Goal: Information Seeking & Learning: Learn about a topic

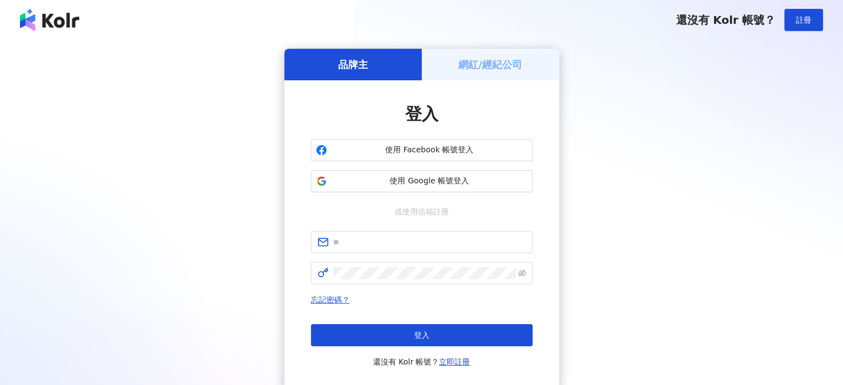
click at [520, 60] on h5 "網紅/經紀公司" at bounding box center [490, 65] width 64 height 14
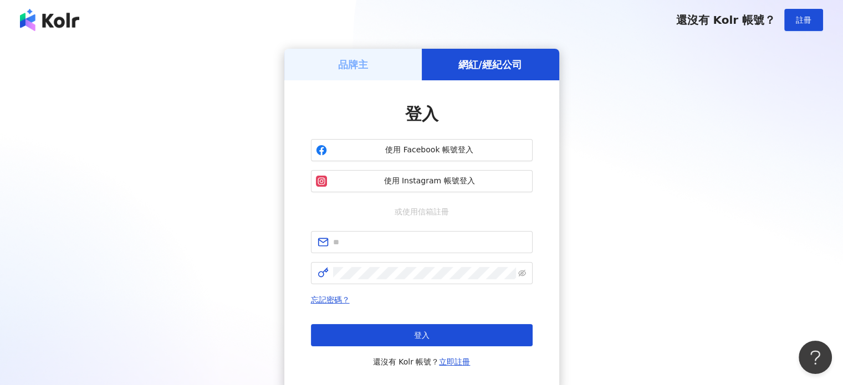
click at [390, 64] on div "品牌主" at bounding box center [352, 65] width 137 height 32
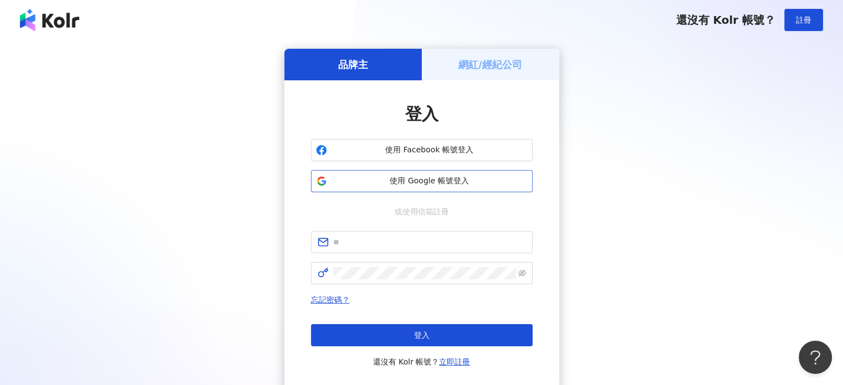
click at [434, 172] on button "使用 Google 帳號登入" at bounding box center [422, 181] width 222 height 22
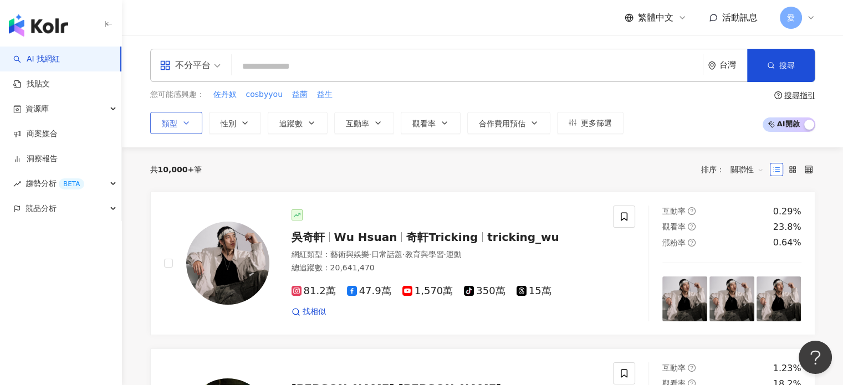
click at [195, 118] on button "類型" at bounding box center [176, 123] width 52 height 22
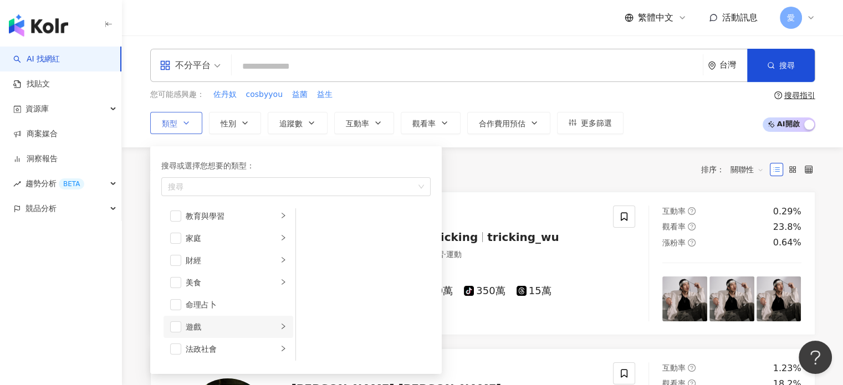
scroll to position [111, 0]
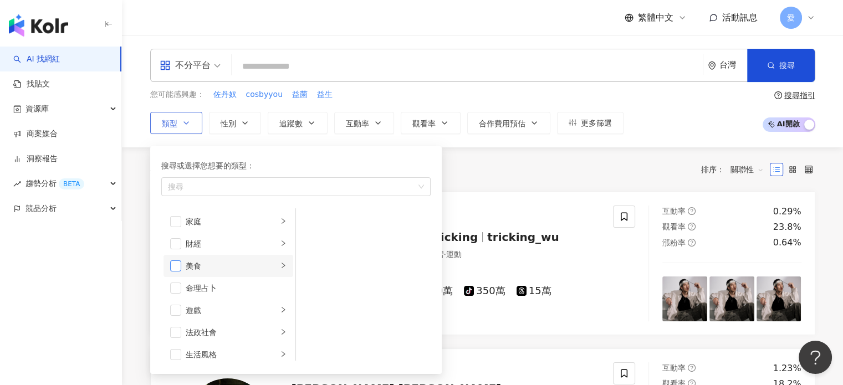
click at [175, 265] on span "button" at bounding box center [175, 265] width 11 height 11
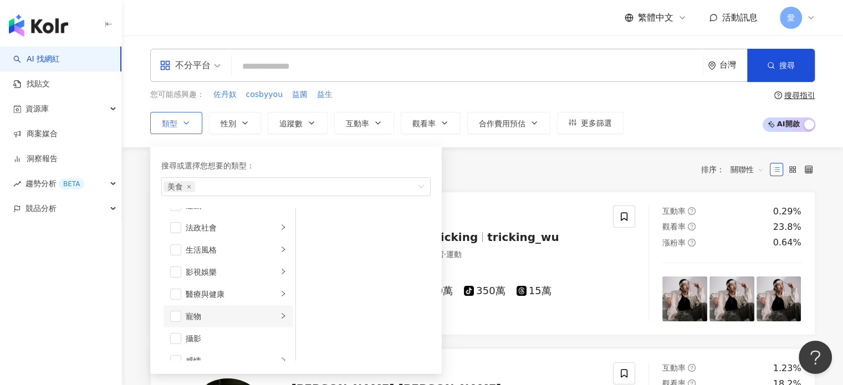
scroll to position [222, 0]
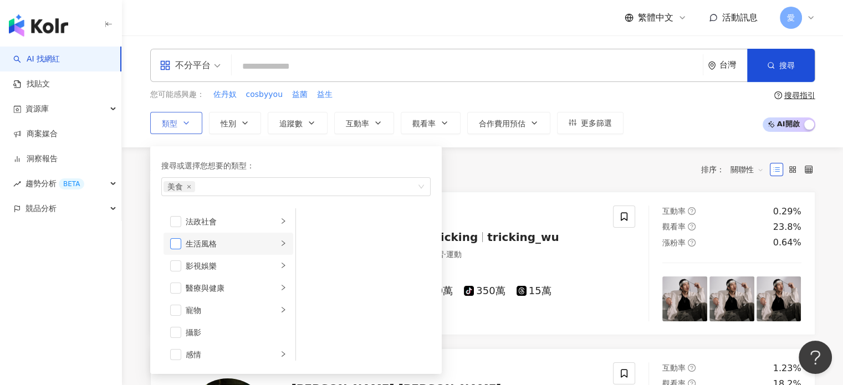
click at [179, 243] on span "button" at bounding box center [175, 243] width 11 height 11
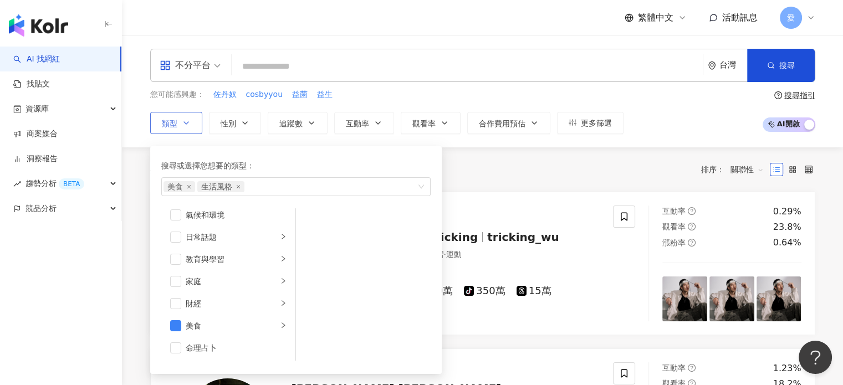
scroll to position [0, 0]
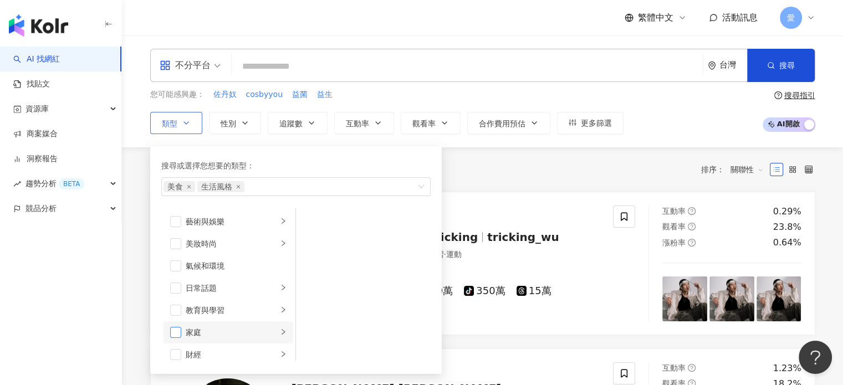
click at [177, 327] on span "button" at bounding box center [175, 332] width 11 height 11
click at [316, 139] on div "不分平台 台灣 搜尋 您可能感興趣： 佐丹奴 cosbyyou 益菌 益生 類型 搜尋或選擇您想要的類型： 美食 生活風格 家庭 藝術與娛樂 美妝時尚 氣候和…" at bounding box center [482, 91] width 721 height 112
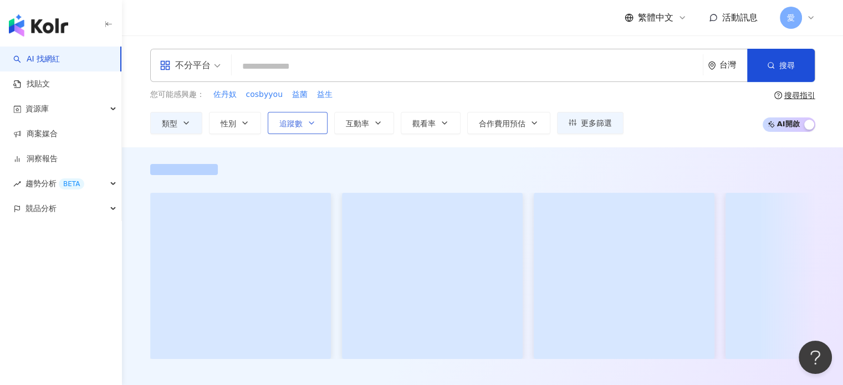
click at [298, 128] on button "追蹤數" at bounding box center [298, 123] width 60 height 22
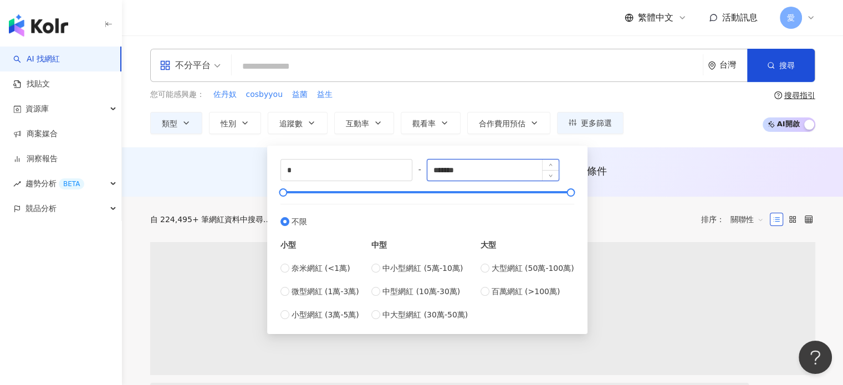
click at [483, 176] on input "*******" at bounding box center [492, 170] width 131 height 21
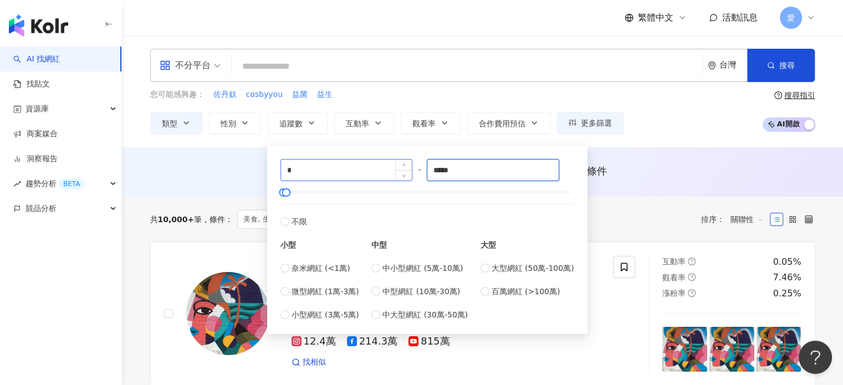
type input "*****"
click at [329, 159] on div "*" at bounding box center [346, 170] width 132 height 22
click at [332, 163] on input "*" at bounding box center [346, 170] width 131 height 21
type input "****"
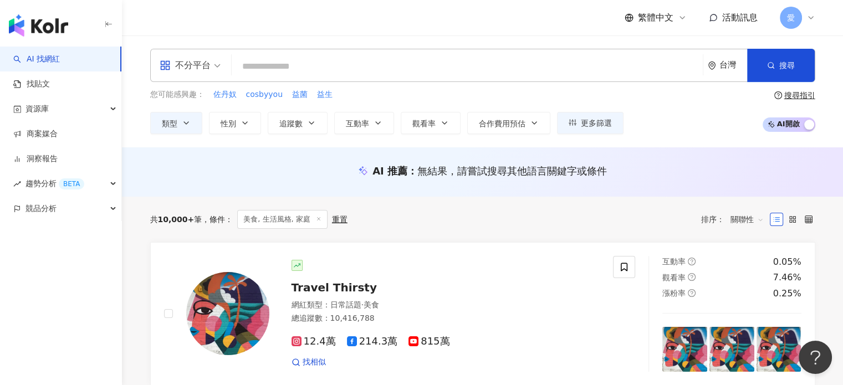
click at [654, 110] on div "您可能感興趣： 佐丹奴 cosbyyou 益菌 益生 類型 性別 追蹤數 互動率 觀看率 合作費用預估 更多篩選 **** - ***** 不限 小型 奈米網…" at bounding box center [482, 111] width 665 height 45
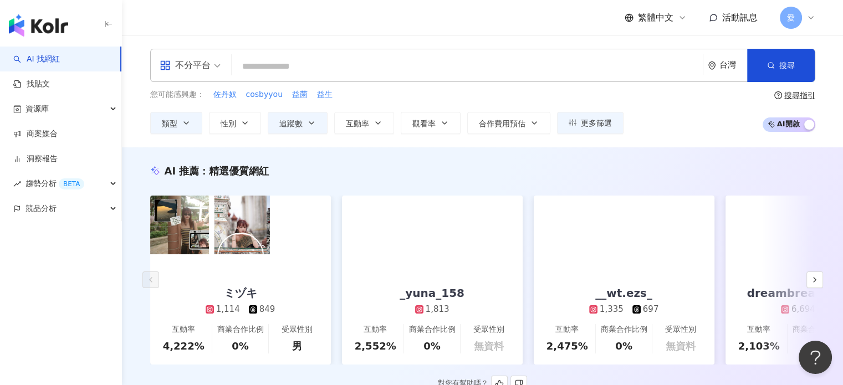
scroll to position [111, 0]
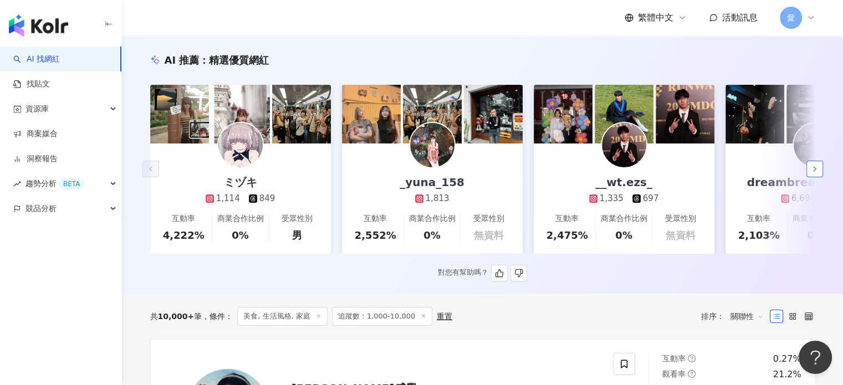
click at [819, 170] on button "button" at bounding box center [814, 169] width 17 height 17
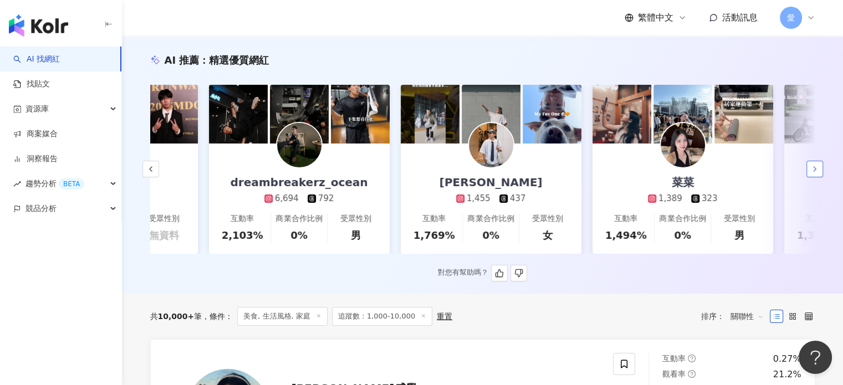
scroll to position [0, 575]
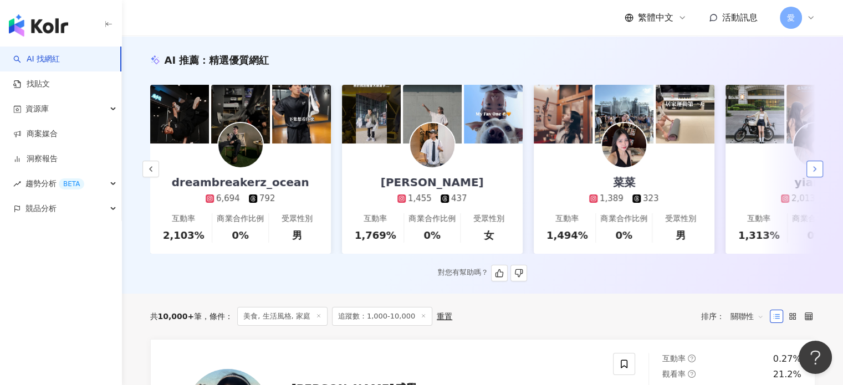
click at [819, 170] on button "button" at bounding box center [814, 169] width 17 height 17
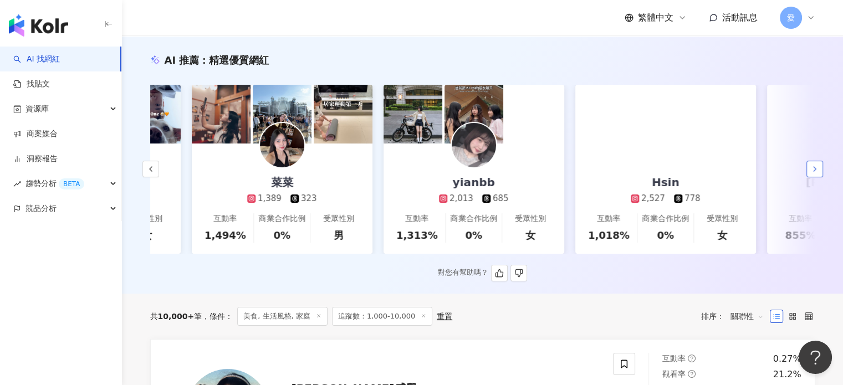
scroll to position [0, 1150]
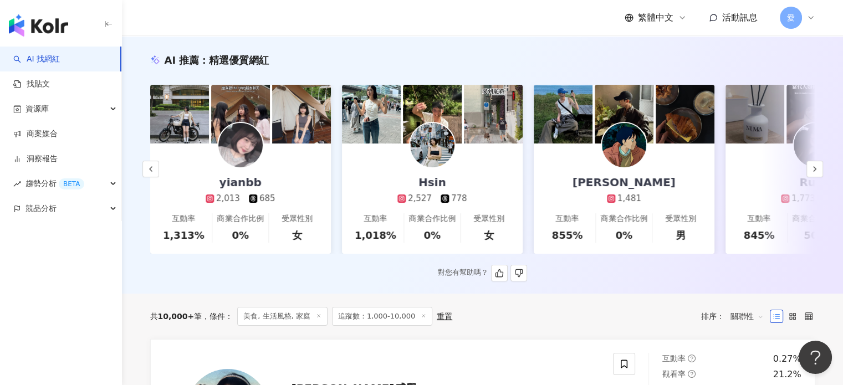
click at [510, 184] on link "Hsin 2,527 778 互動率 1,018% 商業合作比例 0% 受眾性別 女" at bounding box center [432, 198] width 181 height 110
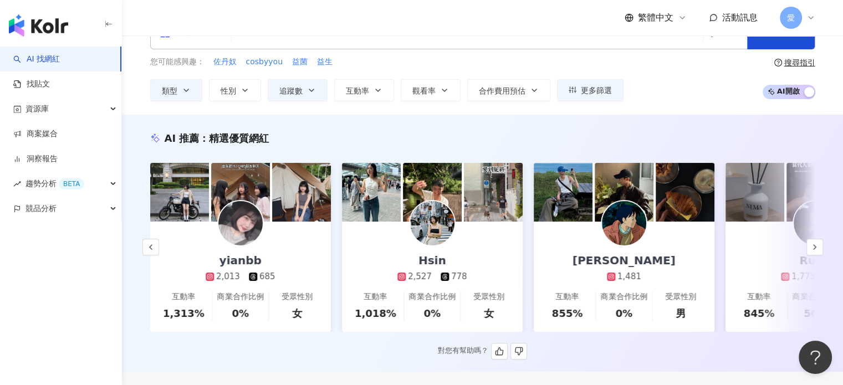
scroll to position [0, 0]
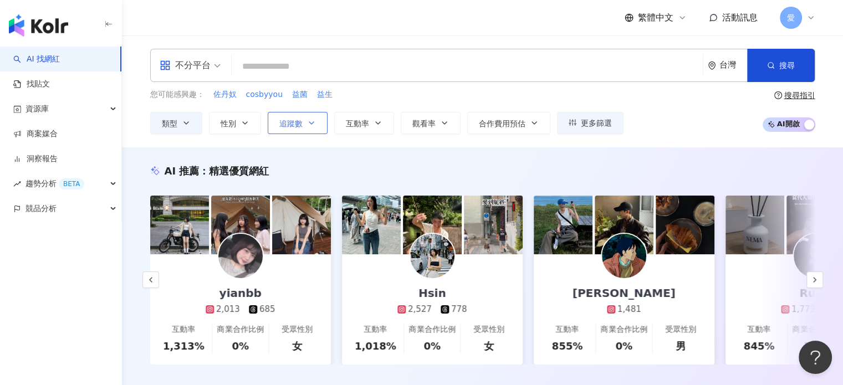
click at [312, 130] on button "追蹤數" at bounding box center [298, 123] width 60 height 22
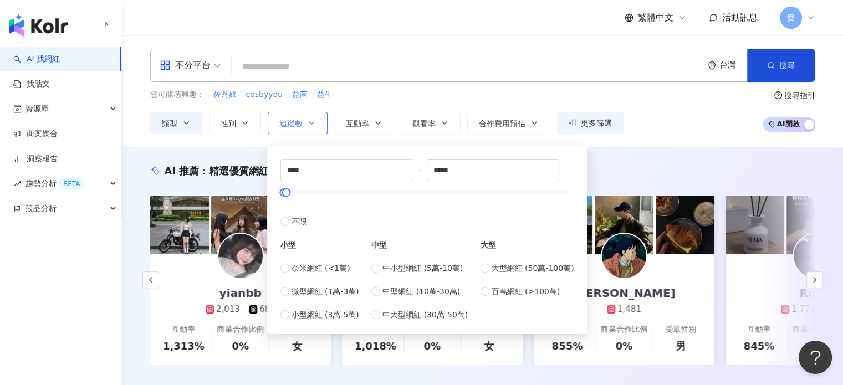
click at [312, 130] on button "追蹤數" at bounding box center [298, 123] width 60 height 22
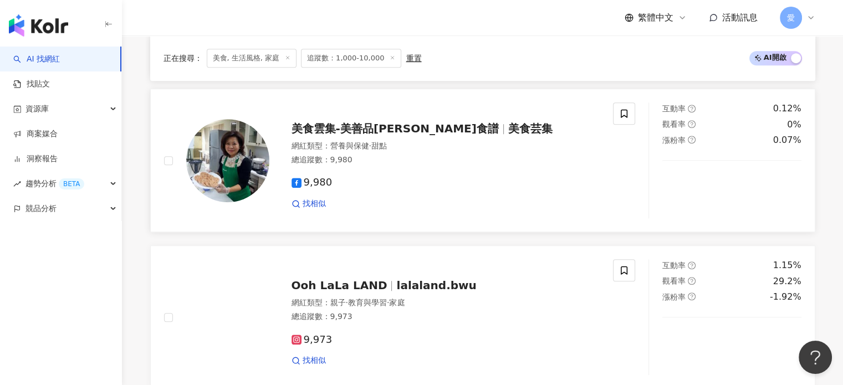
scroll to position [942, 0]
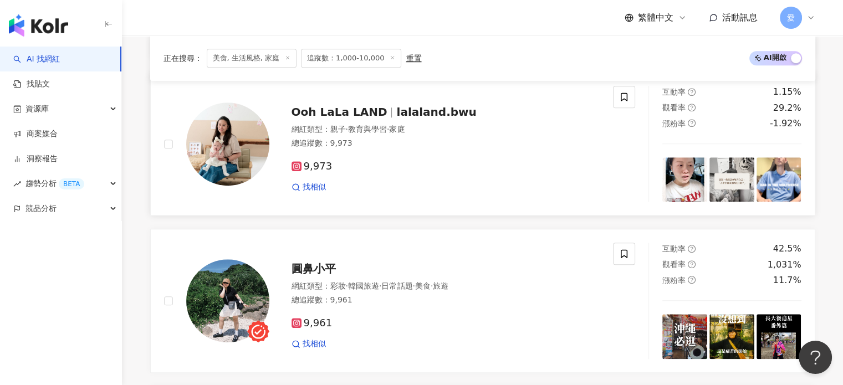
click at [246, 130] on img at bounding box center [227, 143] width 83 height 83
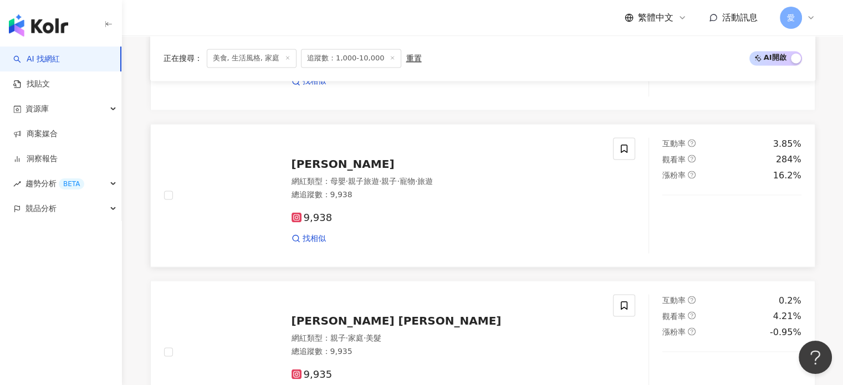
scroll to position [1995, 0]
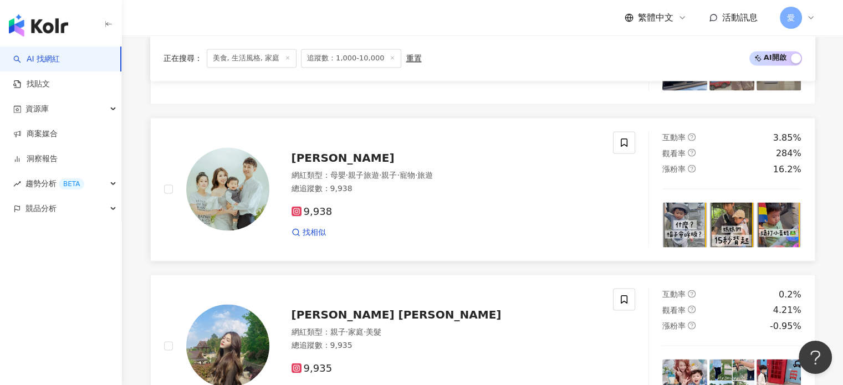
click at [336, 158] on span "Yi-Fen Li" at bounding box center [342, 157] width 103 height 13
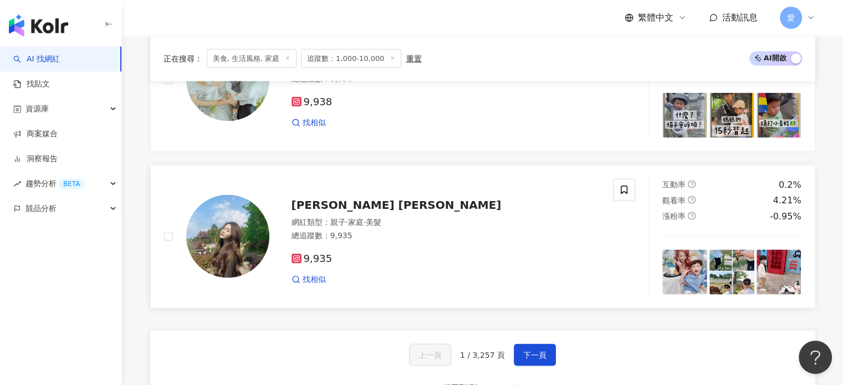
scroll to position [2105, 0]
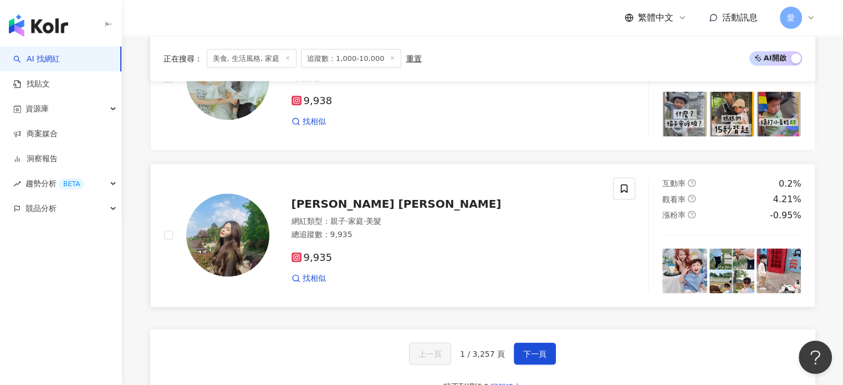
click at [307, 234] on div "總追蹤數 ： 9,935" at bounding box center [445, 234] width 309 height 11
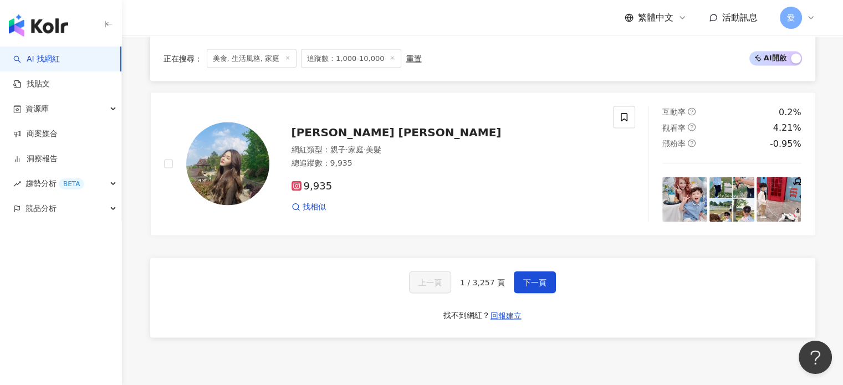
scroll to position [2284, 0]
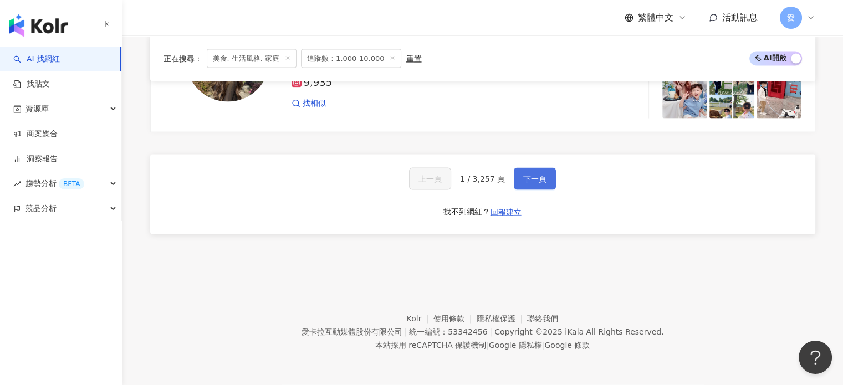
click at [525, 181] on span "下一頁" at bounding box center [534, 179] width 23 height 9
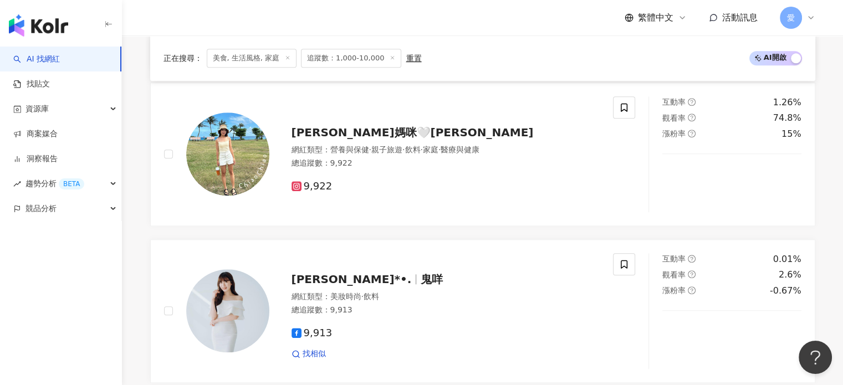
scroll to position [1147, 0]
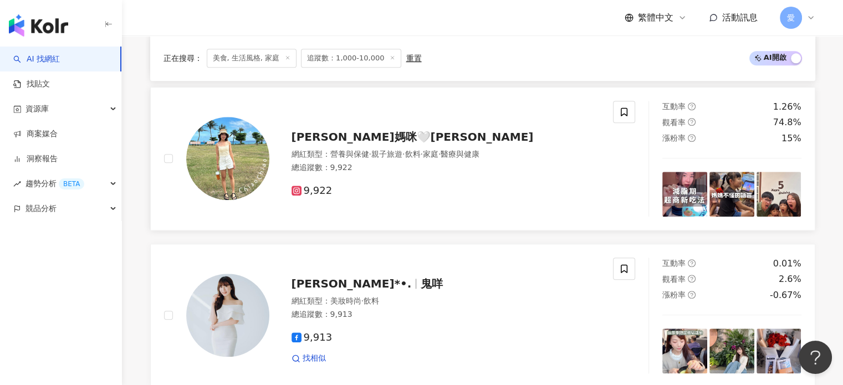
click at [261, 161] on img at bounding box center [227, 158] width 83 height 83
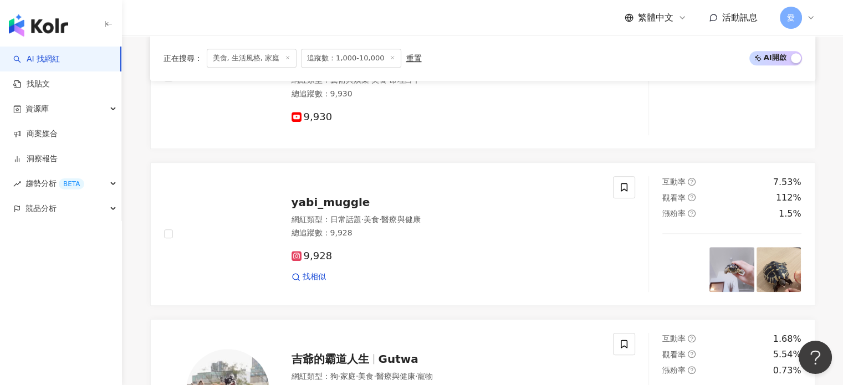
scroll to position [482, 0]
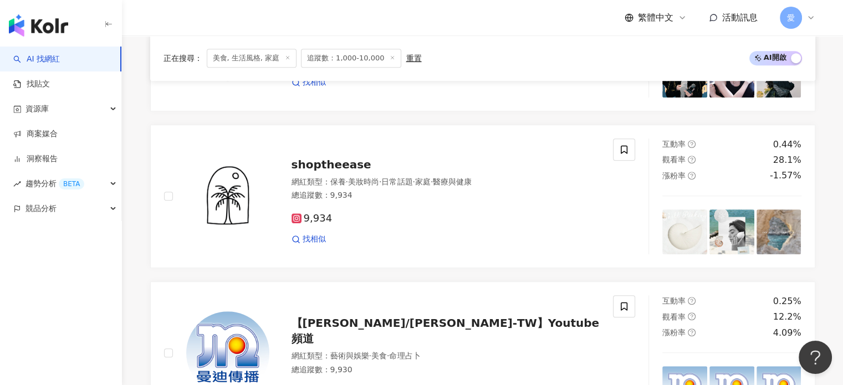
click at [362, 56] on span "追蹤數：1,000-10,000" at bounding box center [351, 58] width 100 height 19
click at [361, 55] on span "追蹤數：1,000-10,000" at bounding box center [351, 58] width 100 height 19
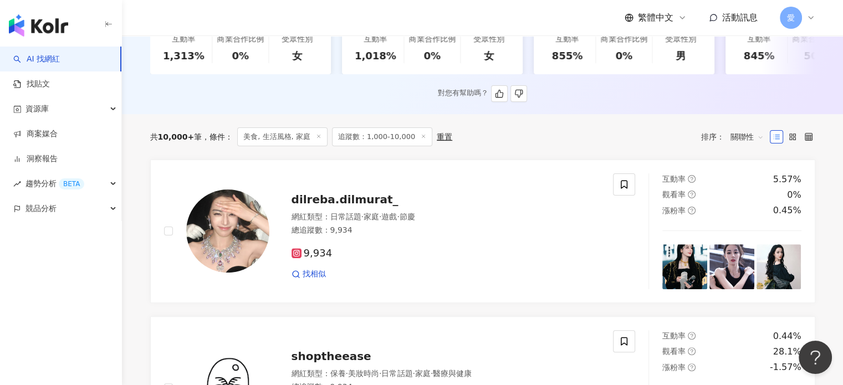
scroll to position [0, 0]
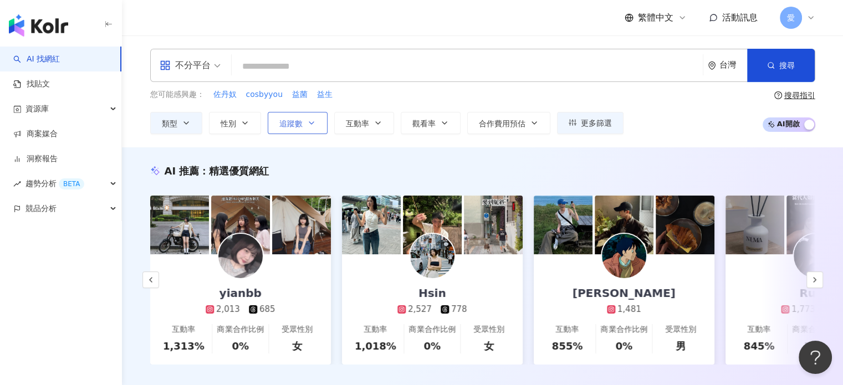
click at [300, 121] on span "追蹤數" at bounding box center [290, 123] width 23 height 9
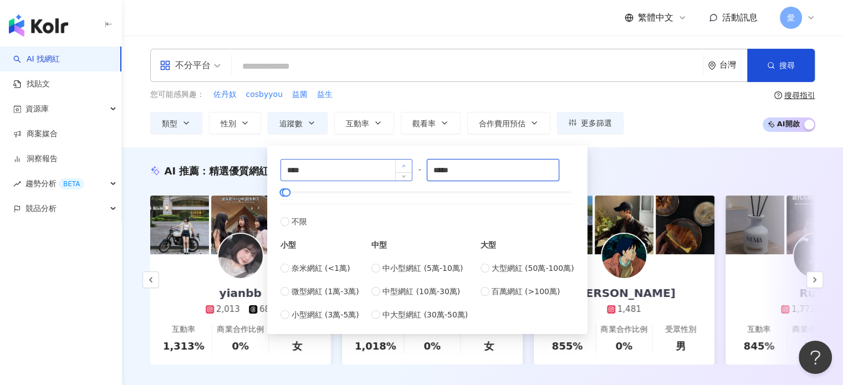
drag, startPoint x: 461, startPoint y: 168, endPoint x: 411, endPoint y: 167, distance: 50.4
click at [411, 167] on div "**** - ***** 不限 小型 奈米網紅 (<1萬) 微型網紅 (1萬-3萬) 小型網紅 (3萬-5萬) 中型 中小型網紅 (5萬-10萬) 中型網紅 …" at bounding box center [427, 240] width 294 height 162
type input "****"
click at [647, 119] on div "您可能感興趣： 佐丹奴 cosbyyou 益菌 益生 類型 性別 追蹤數 互動率 觀看率 合作費用預估 更多篩選 **** - **** 不限 小型 奈米網紅…" at bounding box center [482, 111] width 665 height 45
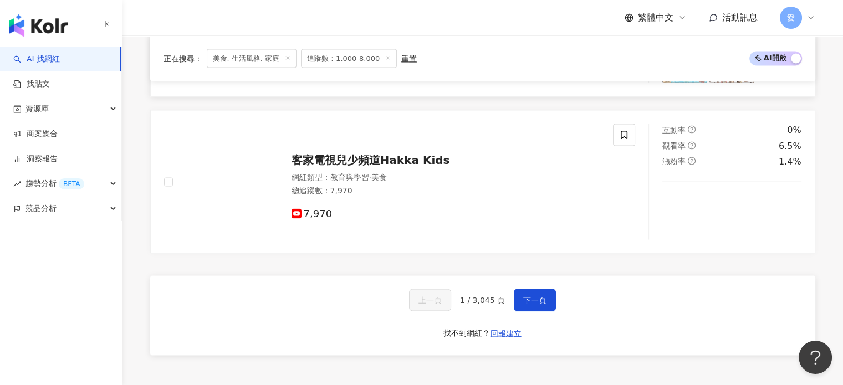
scroll to position [2105, 0]
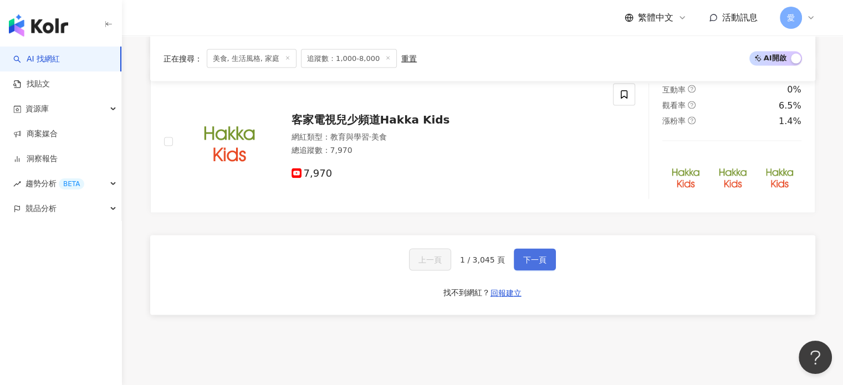
click at [550, 264] on button "下一頁" at bounding box center [535, 259] width 42 height 22
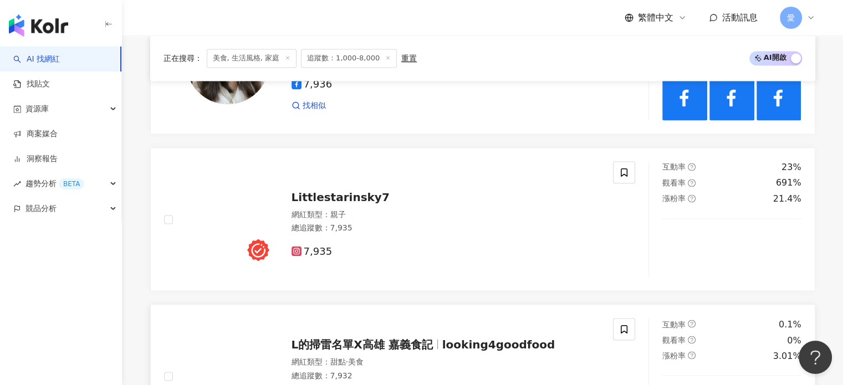
scroll to position [1802, 0]
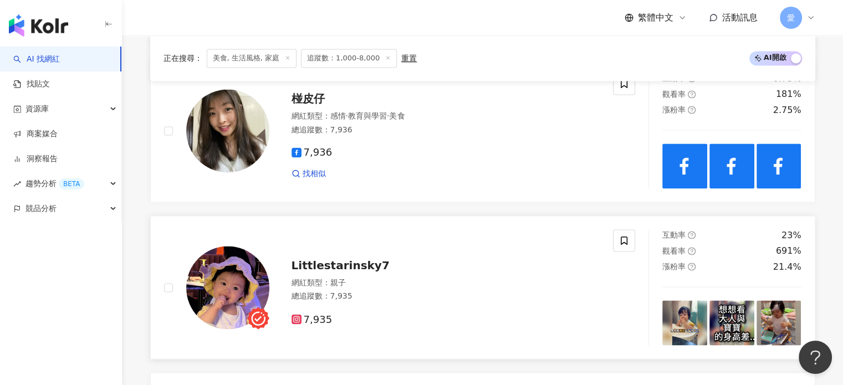
click at [334, 270] on span "Littlestarinsky7" at bounding box center [340, 265] width 98 height 13
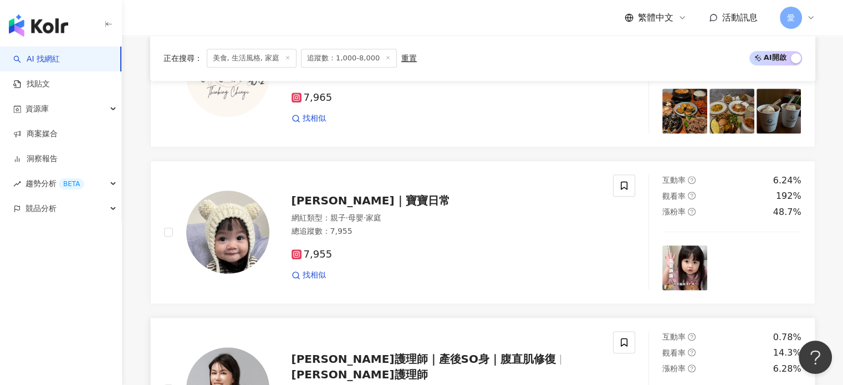
scroll to position [583, 0]
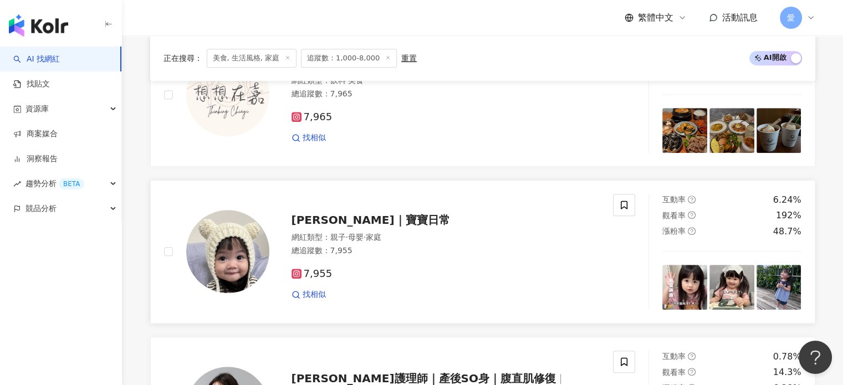
click at [338, 223] on span "妍妍｜寶寶日常" at bounding box center [370, 219] width 158 height 13
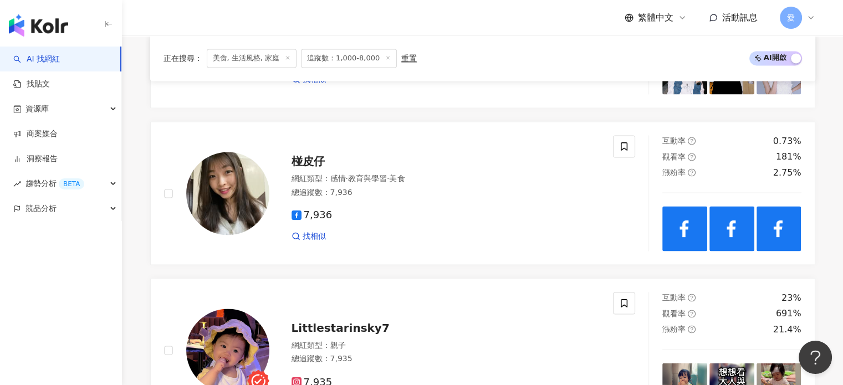
scroll to position [2190, 0]
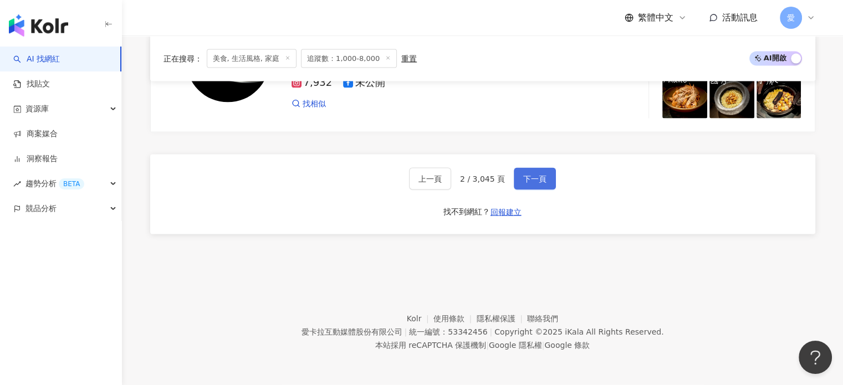
click at [530, 176] on span "下一頁" at bounding box center [534, 179] width 23 height 9
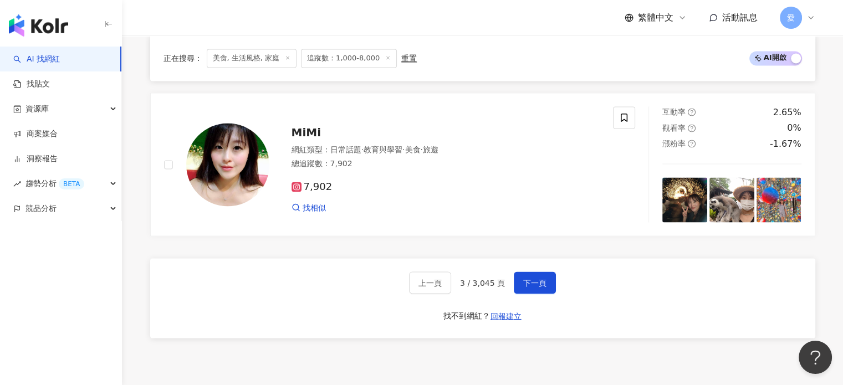
scroll to position [1923, 0]
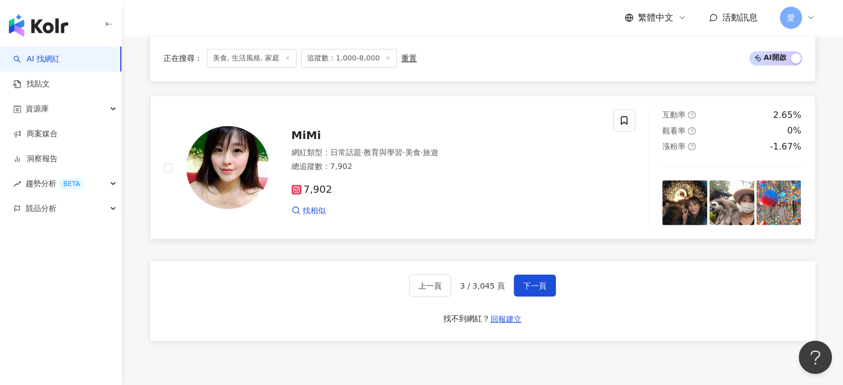
click at [277, 167] on div "MiMi 網紅類型 ： 日常話題 · 教育與學習 · 美食 · 旅遊 總追蹤數 ： 7,902 7,902 找相似" at bounding box center [434, 167] width 331 height 97
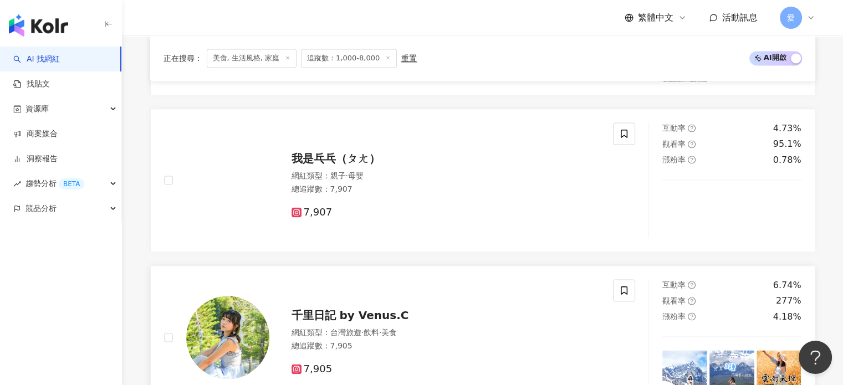
scroll to position [1535, 0]
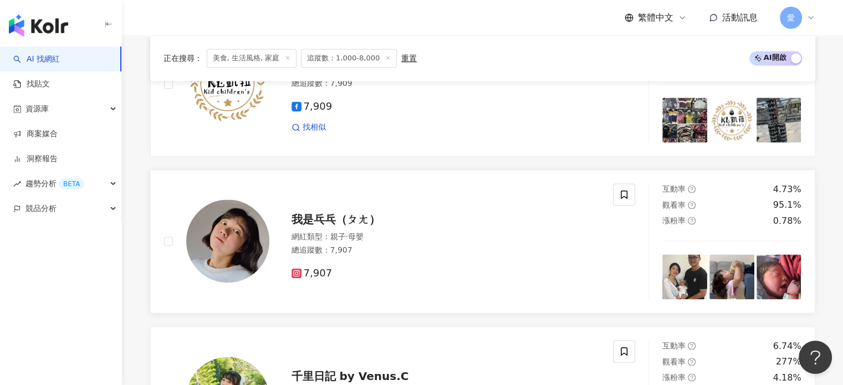
click at [344, 226] on span "我是乓乓（ㄆㄤ）" at bounding box center [335, 219] width 89 height 13
click at [331, 217] on span "我是乓乓（ㄆㄤ）" at bounding box center [335, 219] width 89 height 13
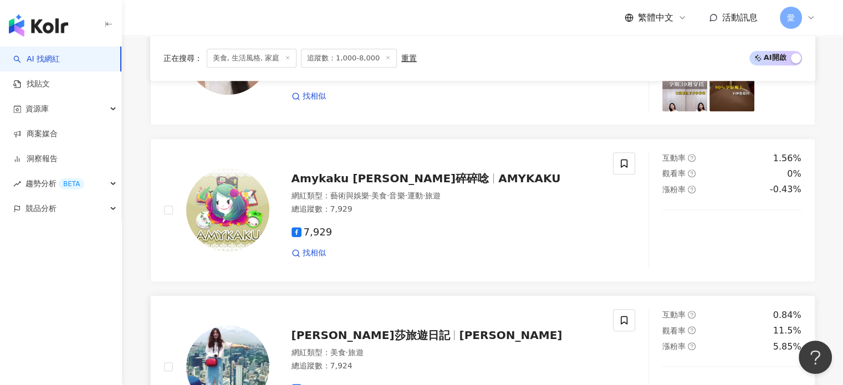
scroll to position [371, 0]
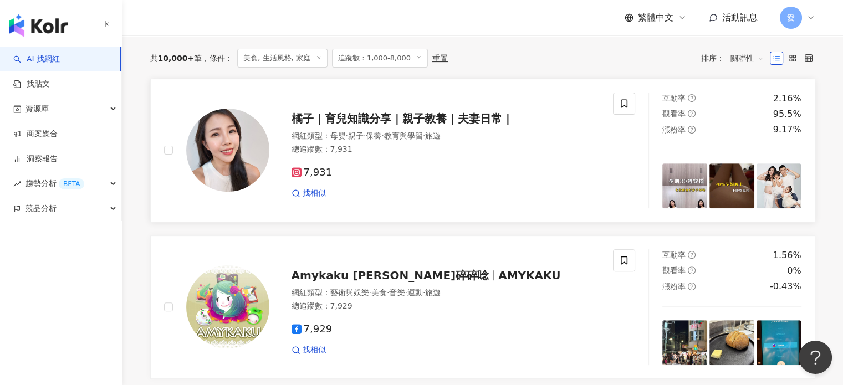
click at [437, 122] on span "橘子｜育兒知識分享｜親子教養｜夫妻日常｜" at bounding box center [402, 118] width 222 height 13
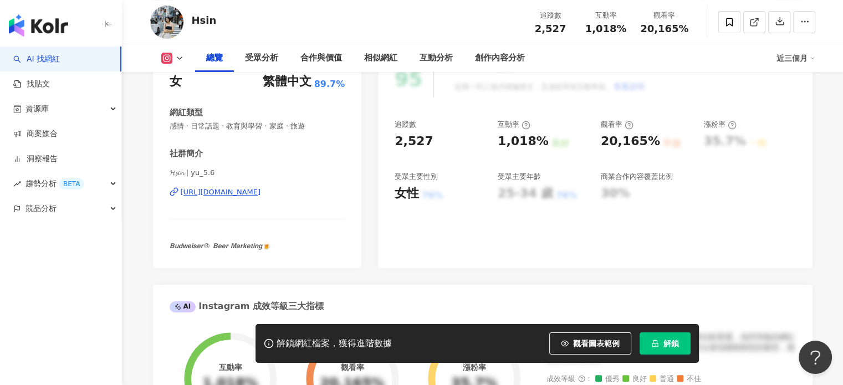
scroll to position [209, 0]
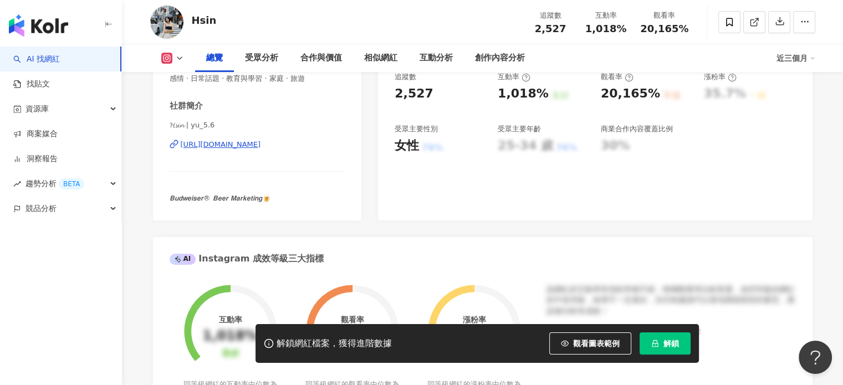
click at [261, 144] on div "https://www.instagram.com/yu_5.6/" at bounding box center [221, 145] width 80 height 10
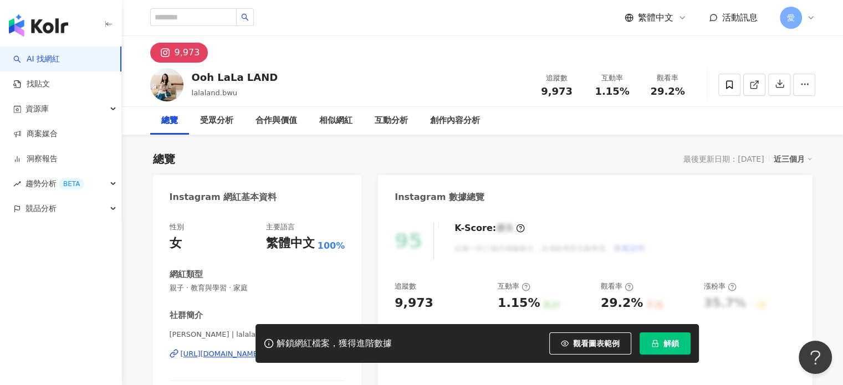
click at [251, 349] on div "https://www.instagram.com/lalaland.bwu/" at bounding box center [251, 354] width 140 height 10
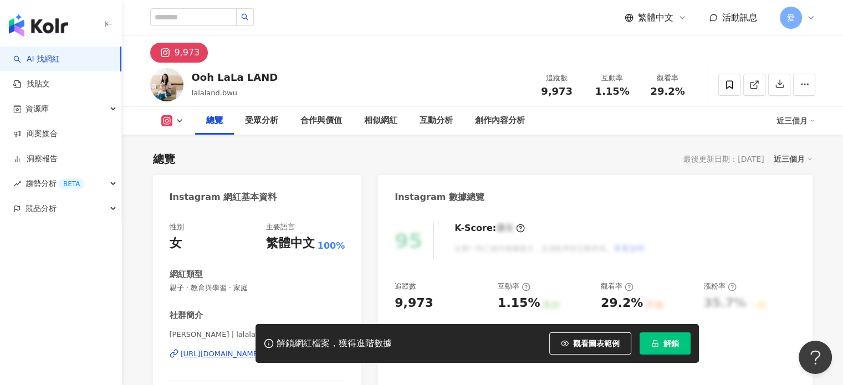
scroll to position [111, 0]
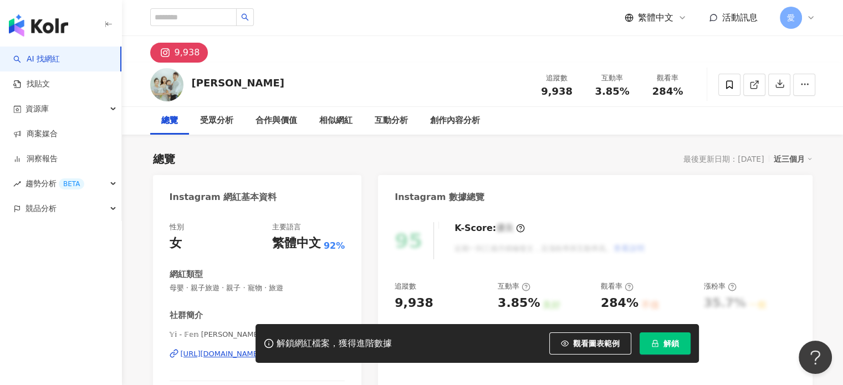
click at [227, 352] on div "解鎖網紅檔案，獲得進階數據 觀看圖表範例 解鎖" at bounding box center [421, 343] width 843 height 39
click at [228, 353] on div "解鎖網紅檔案，獲得進階數據 觀看圖表範例 解鎖" at bounding box center [421, 343] width 843 height 39
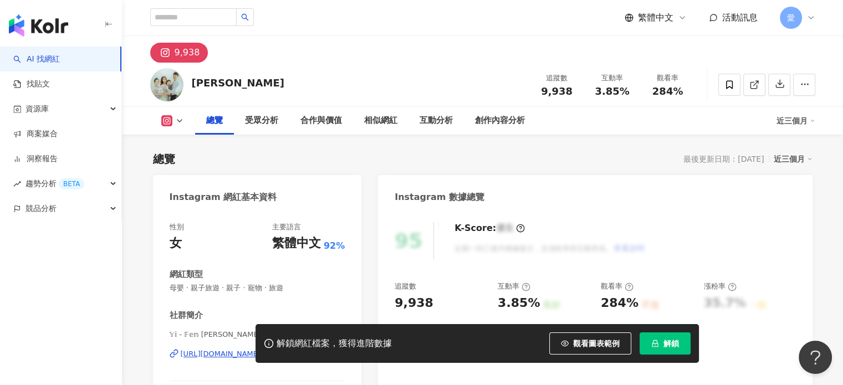
scroll to position [111, 0]
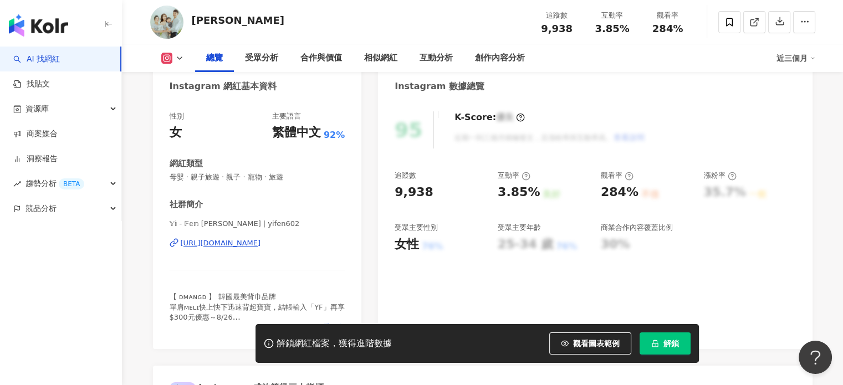
click at [250, 243] on div "https://www.instagram.com/yifen602/" at bounding box center [221, 243] width 80 height 10
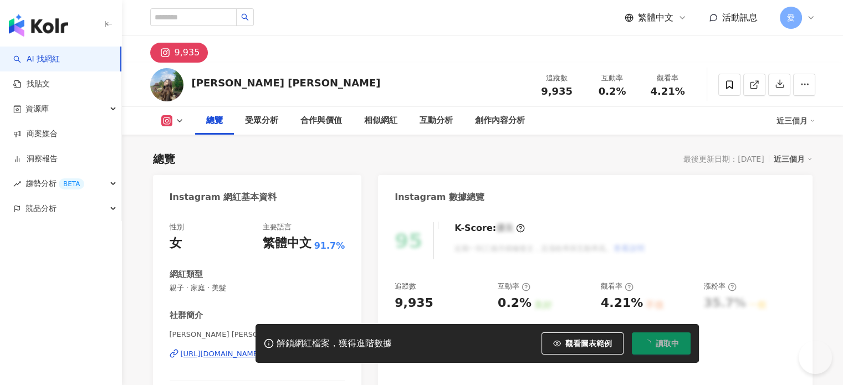
click at [208, 352] on div "解鎖網紅檔案，獲得進階數據 觀看圖表範例 讀取中" at bounding box center [421, 343] width 843 height 39
click at [211, 353] on div "解鎖網紅檔案，獲得進階數據 觀看圖表範例 解鎖" at bounding box center [421, 343] width 843 height 39
click at [215, 357] on div "解鎖網紅檔案，獲得進階數據 觀看圖表範例 解鎖" at bounding box center [421, 343] width 843 height 39
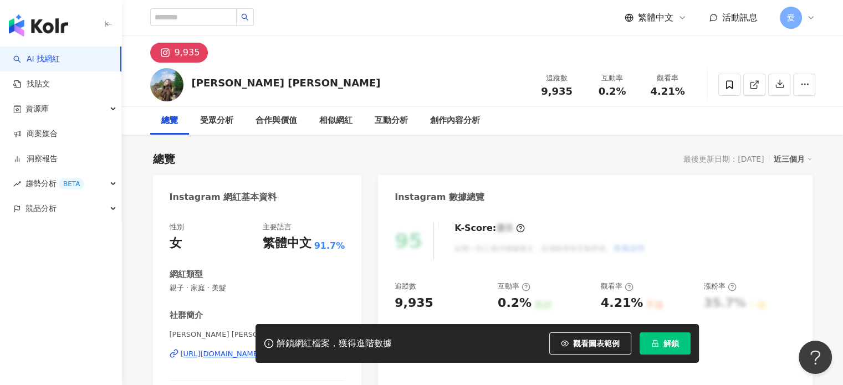
scroll to position [166, 0]
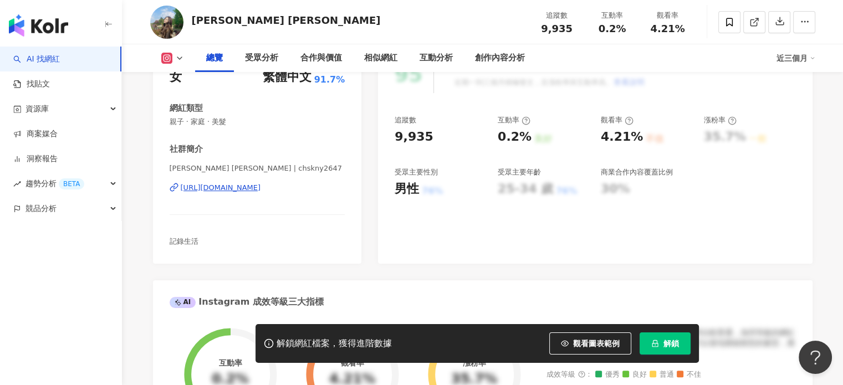
click at [261, 186] on div "https://www.instagram.com/chskny2647/" at bounding box center [221, 188] width 80 height 10
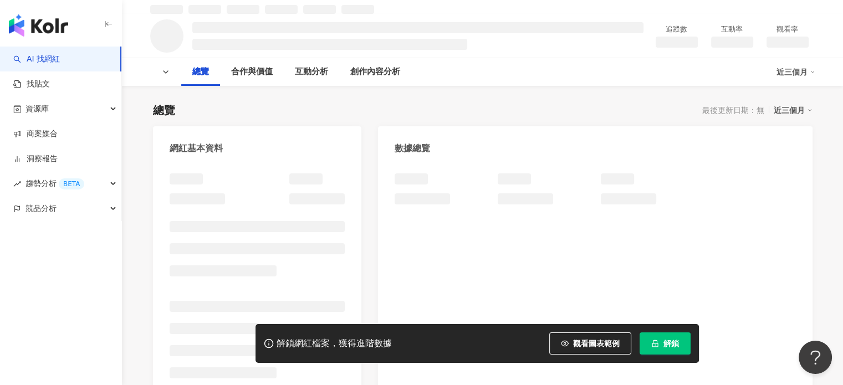
scroll to position [55, 0]
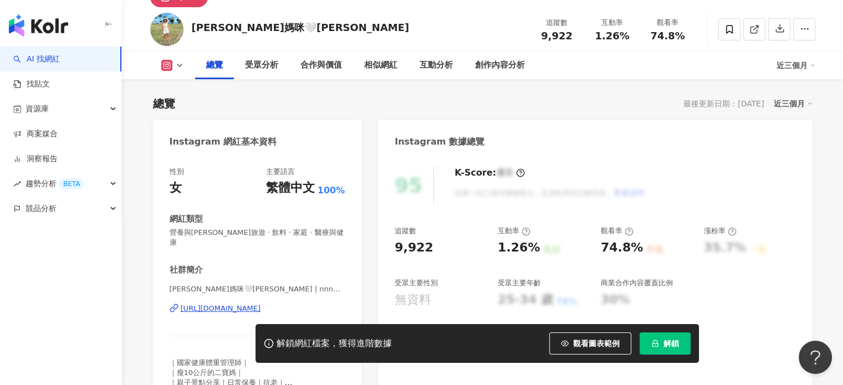
click at [261, 311] on div "[URL][DOMAIN_NAME]" at bounding box center [221, 309] width 80 height 10
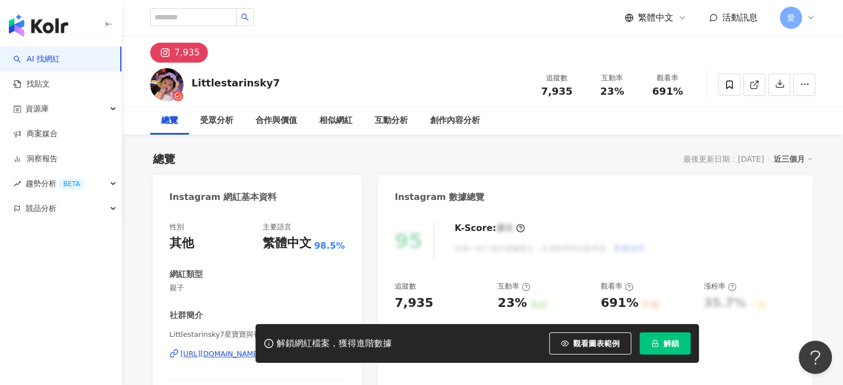
click at [235, 352] on div "解鎖網紅檔案，獲得進階數據 觀看圖表範例 解鎖" at bounding box center [421, 343] width 843 height 39
click at [237, 355] on div "解鎖網紅檔案，獲得進階數據 觀看圖表範例 解鎖" at bounding box center [421, 343] width 843 height 39
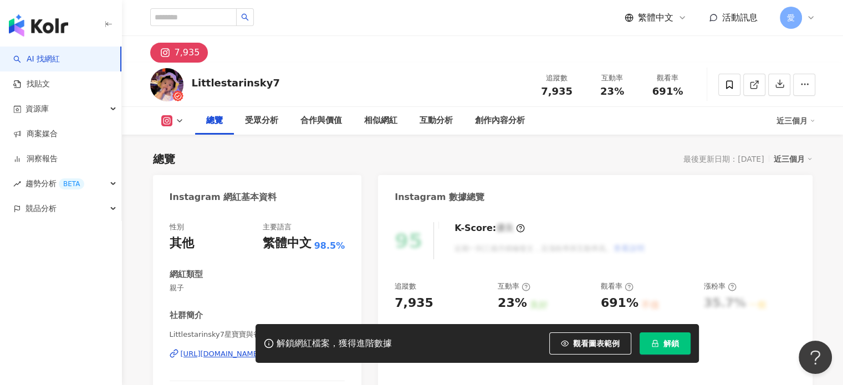
scroll to position [111, 0]
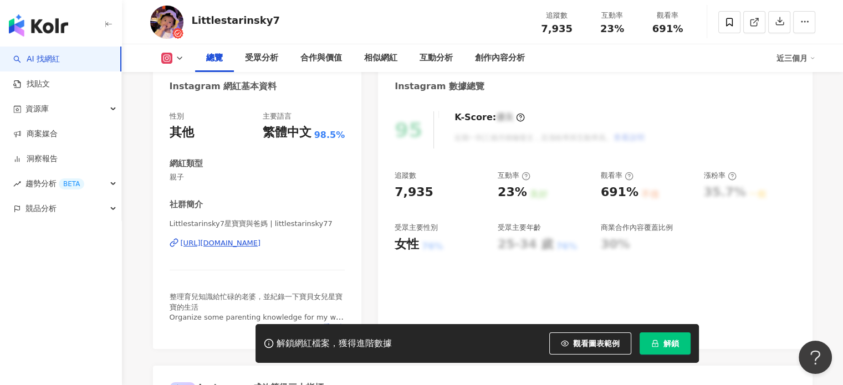
click at [261, 243] on div "https://www.instagram.com/littlestarinsky77/" at bounding box center [221, 243] width 80 height 10
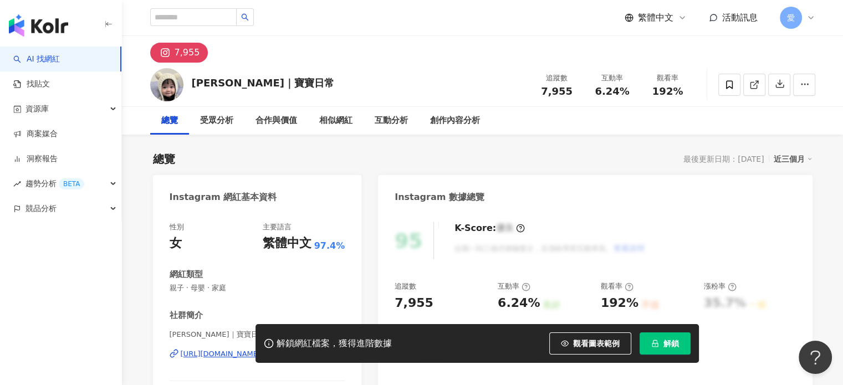
click at [261, 349] on div "https://www.instagram.com/owo_baby_qq/" at bounding box center [221, 354] width 80 height 10
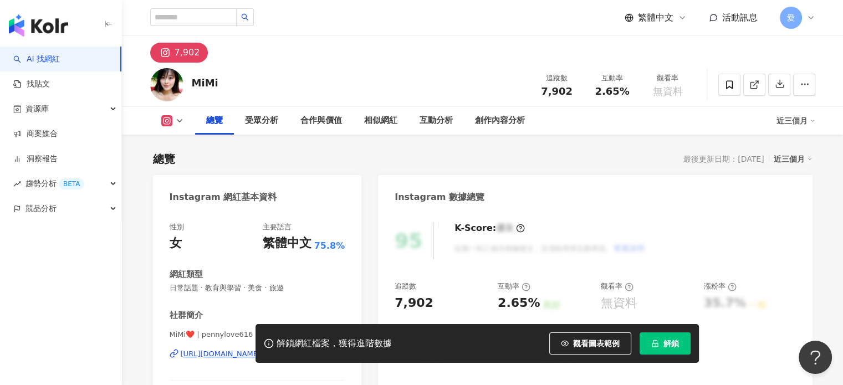
scroll to position [111, 0]
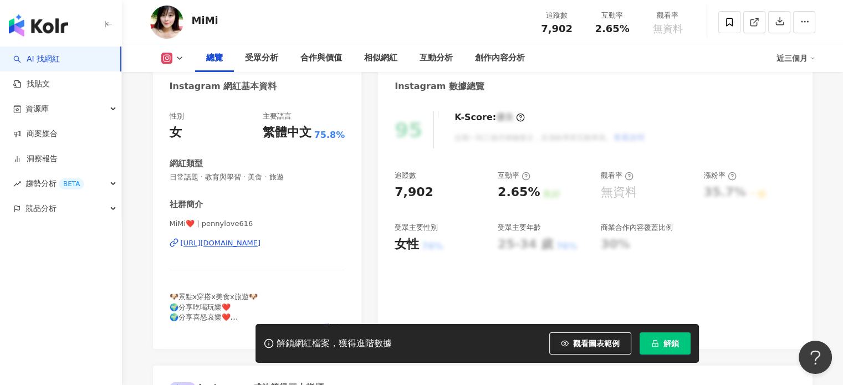
click at [261, 243] on div "[URL][DOMAIN_NAME]" at bounding box center [221, 243] width 80 height 10
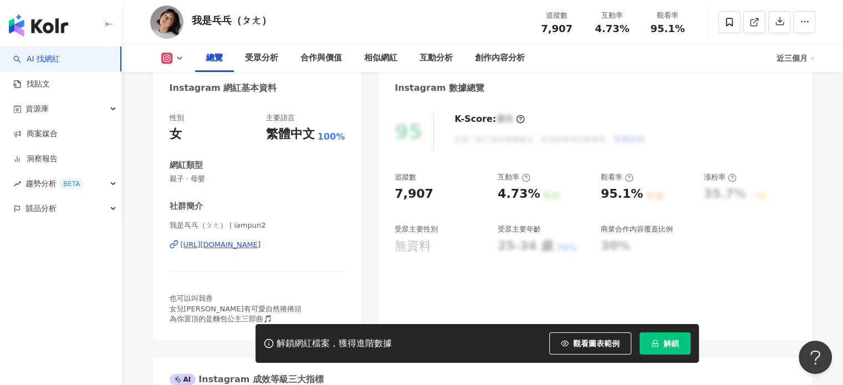
scroll to position [111, 0]
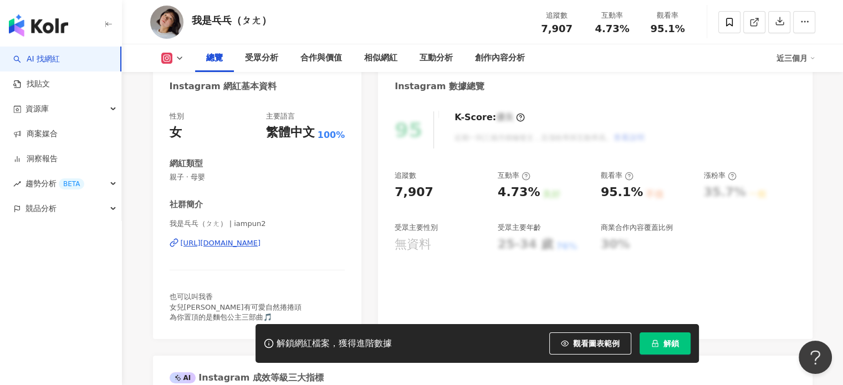
click at [261, 244] on div "[URL][DOMAIN_NAME]" at bounding box center [221, 243] width 80 height 10
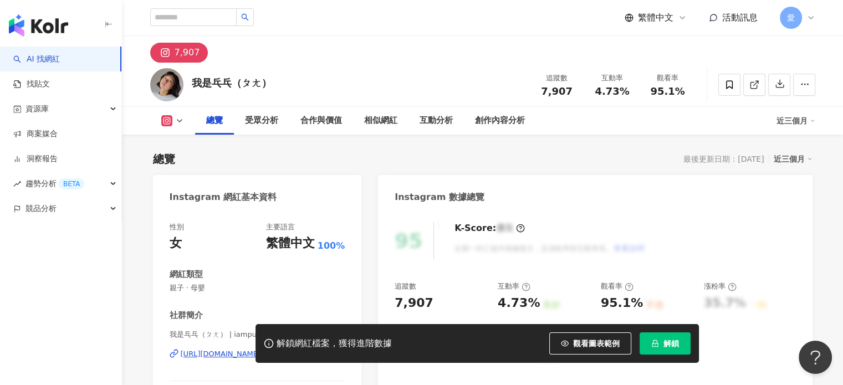
scroll to position [55, 0]
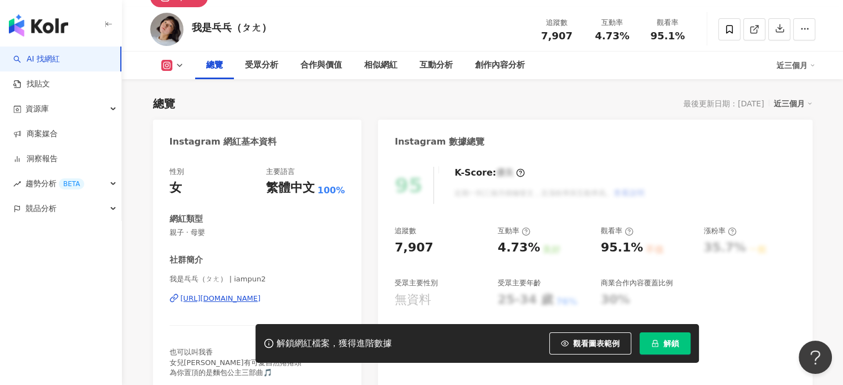
click at [221, 301] on div "[URL][DOMAIN_NAME]" at bounding box center [221, 299] width 80 height 10
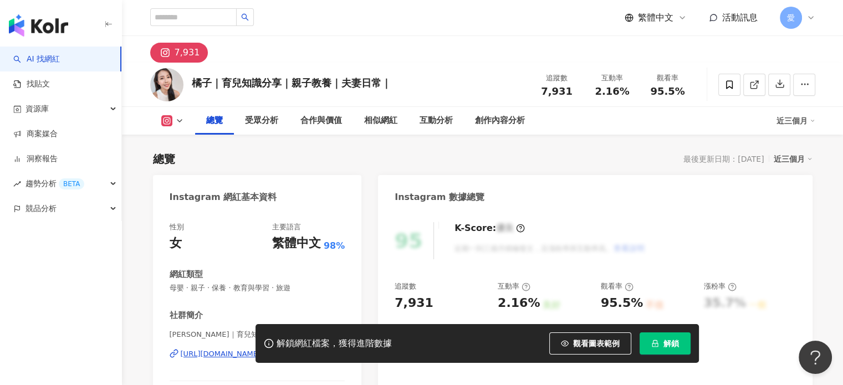
click at [217, 355] on div "解鎖網紅檔案，獲得進階數據 觀看圖表範例 解鎖" at bounding box center [421, 343] width 843 height 39
